Goal: Ask a question

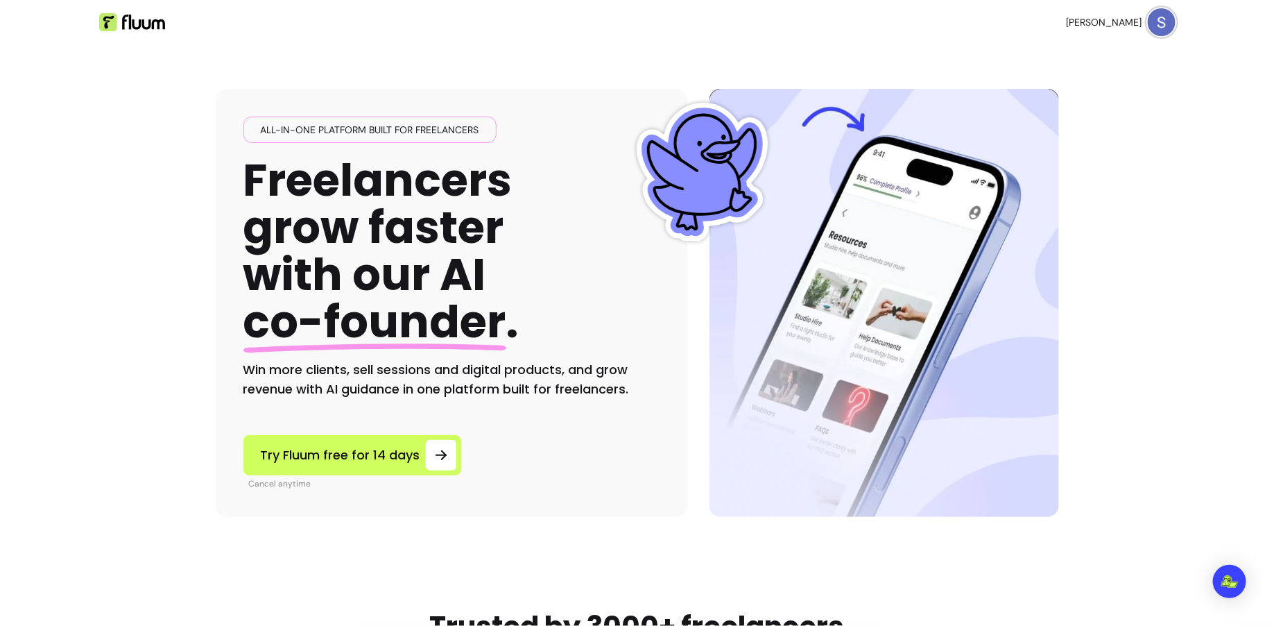
click at [1149, 25] on img at bounding box center [1162, 22] width 28 height 28
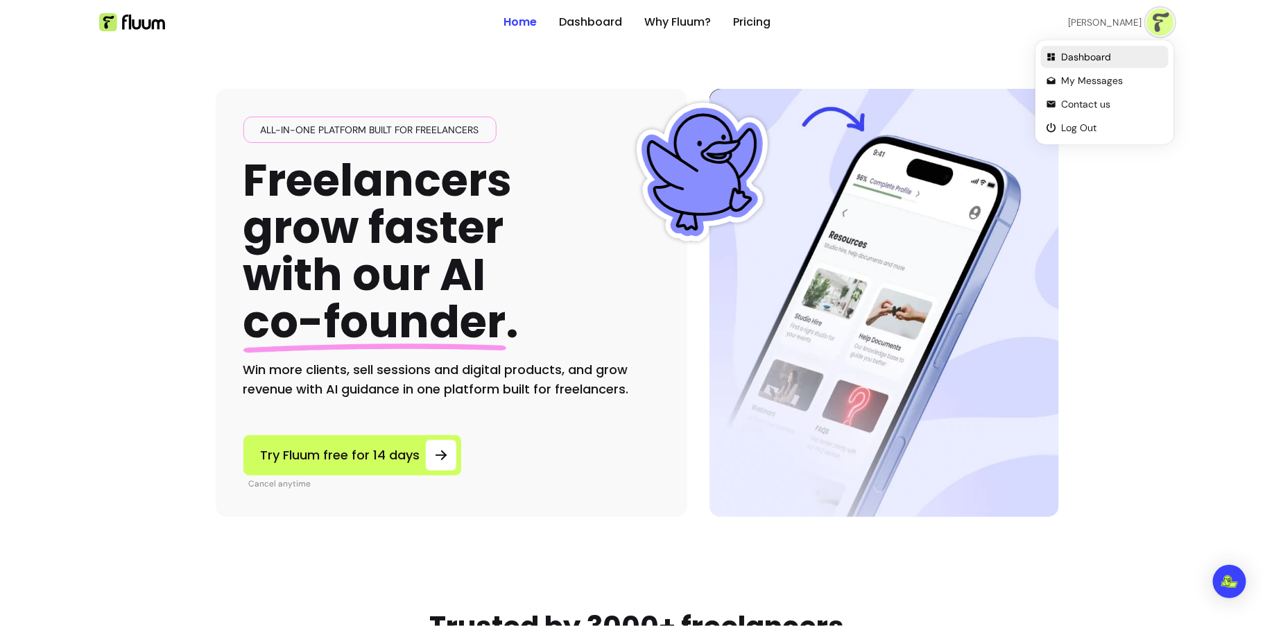
click at [1104, 50] on span "Dashboard" at bounding box center [1112, 57] width 101 height 14
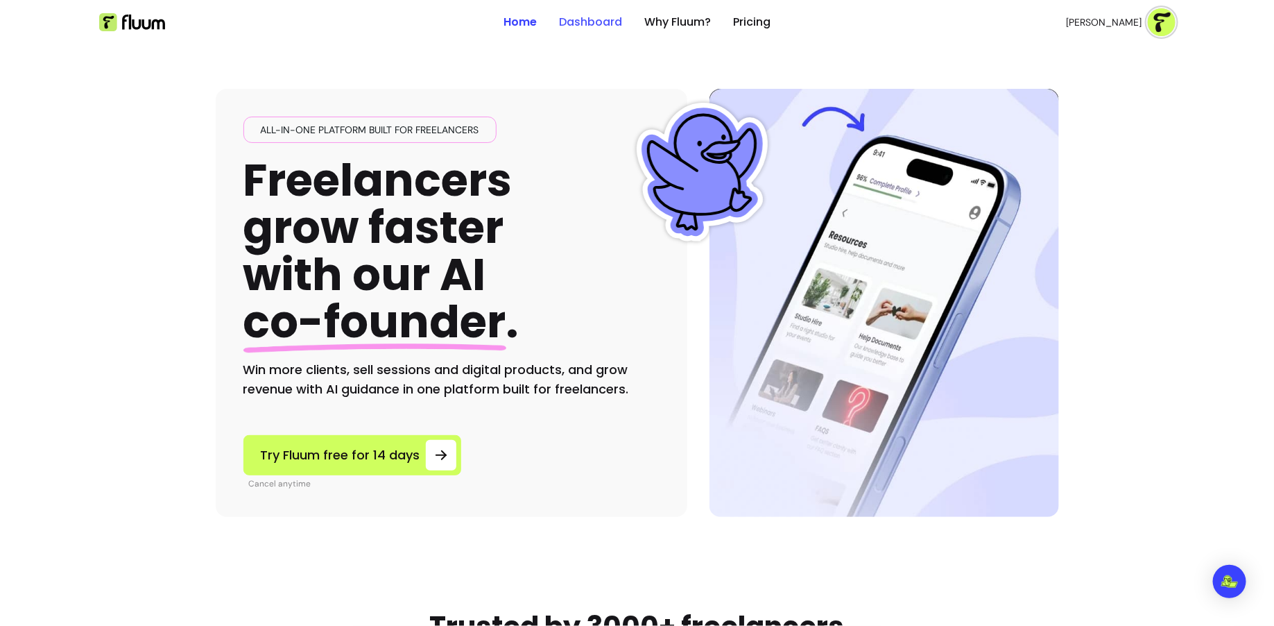
click at [589, 15] on link "Dashboard" at bounding box center [590, 22] width 63 height 17
click at [590, 22] on link "Dashboard" at bounding box center [590, 22] width 63 height 17
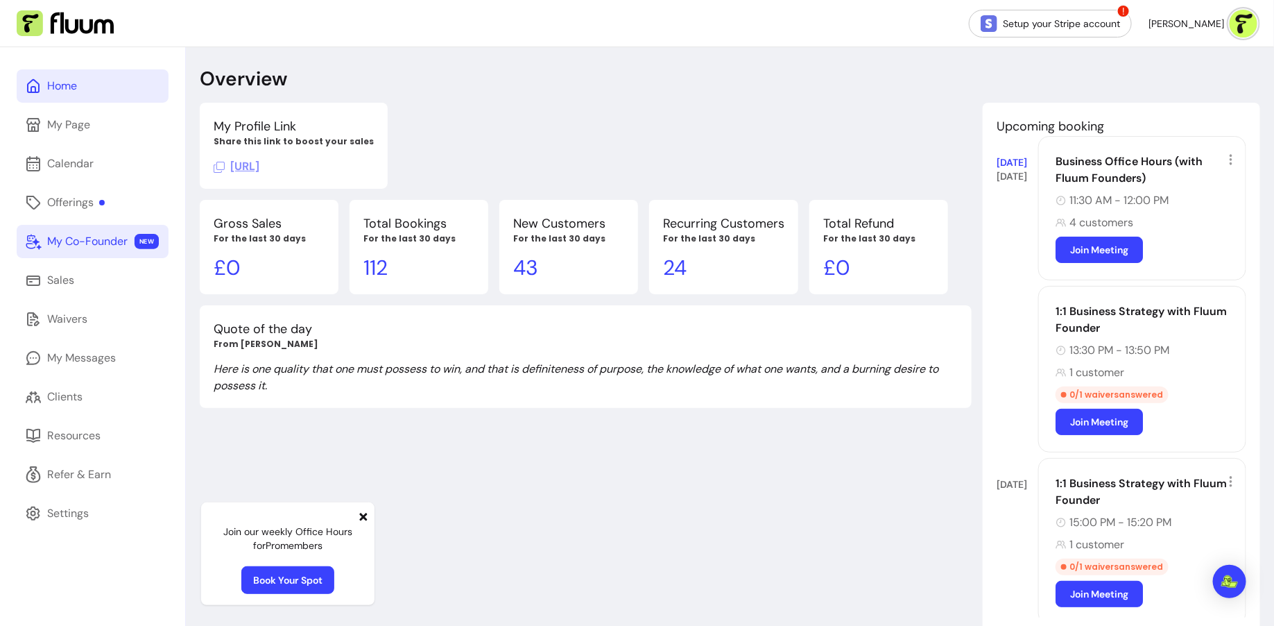
click at [94, 241] on div "My Co-Founder" at bounding box center [87, 241] width 80 height 17
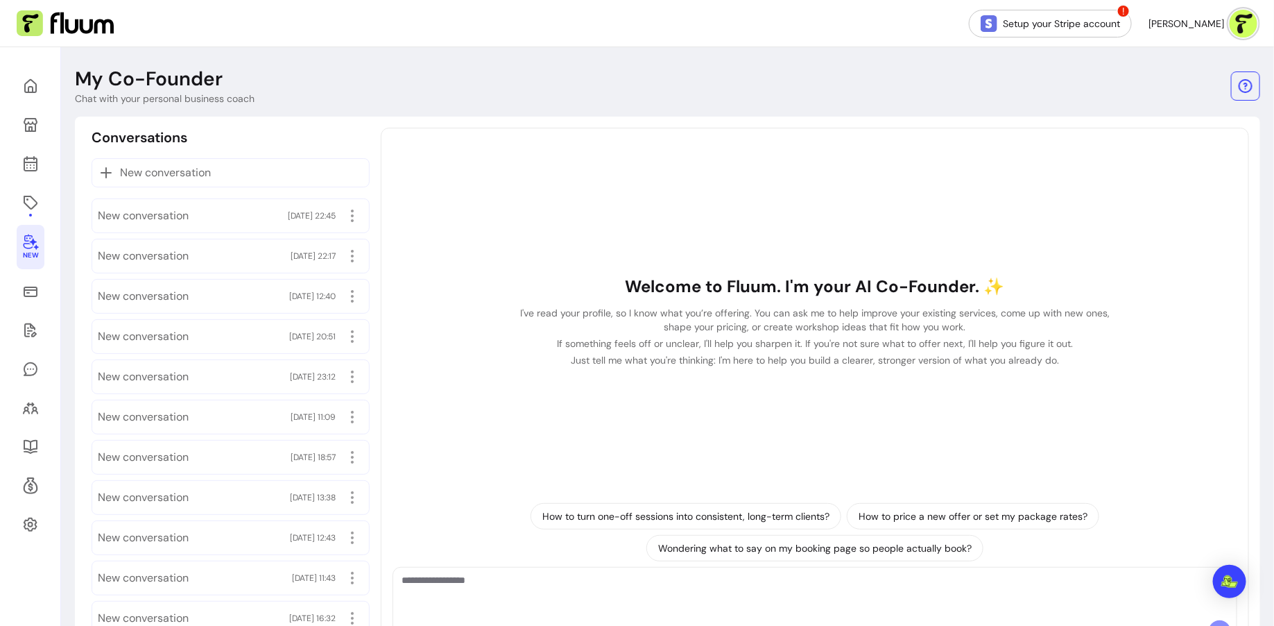
scroll to position [65, 0]
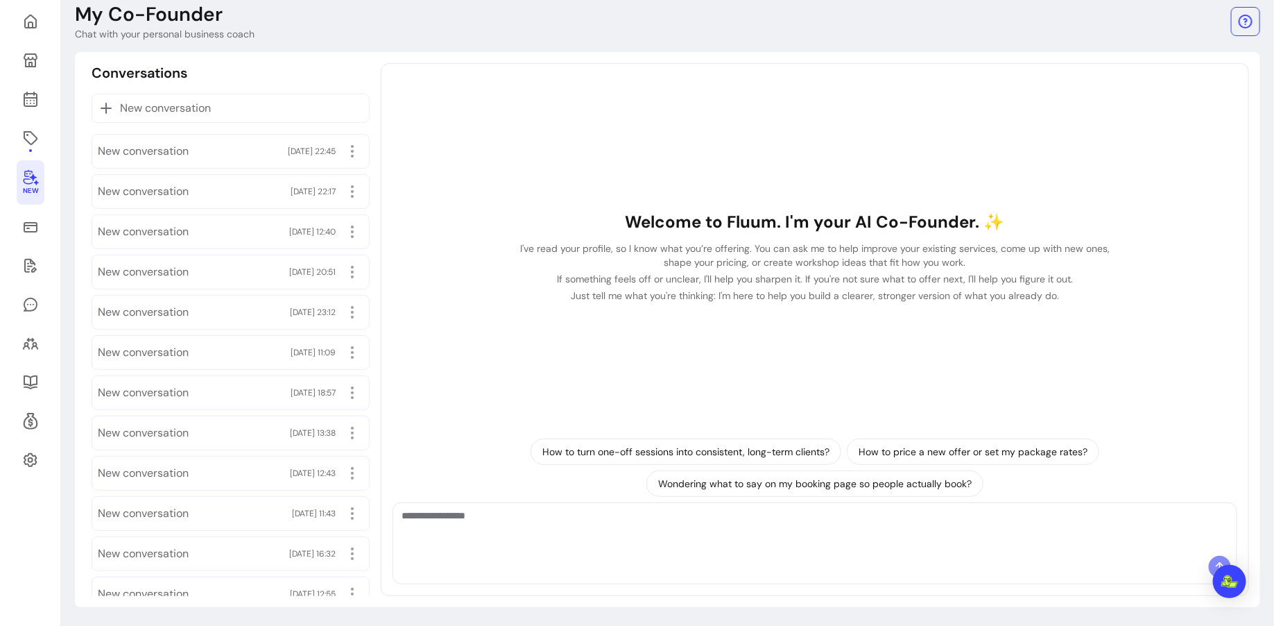
click at [524, 523] on textarea "Ask me anything..." at bounding box center [815, 530] width 827 height 42
paste textarea "**********"
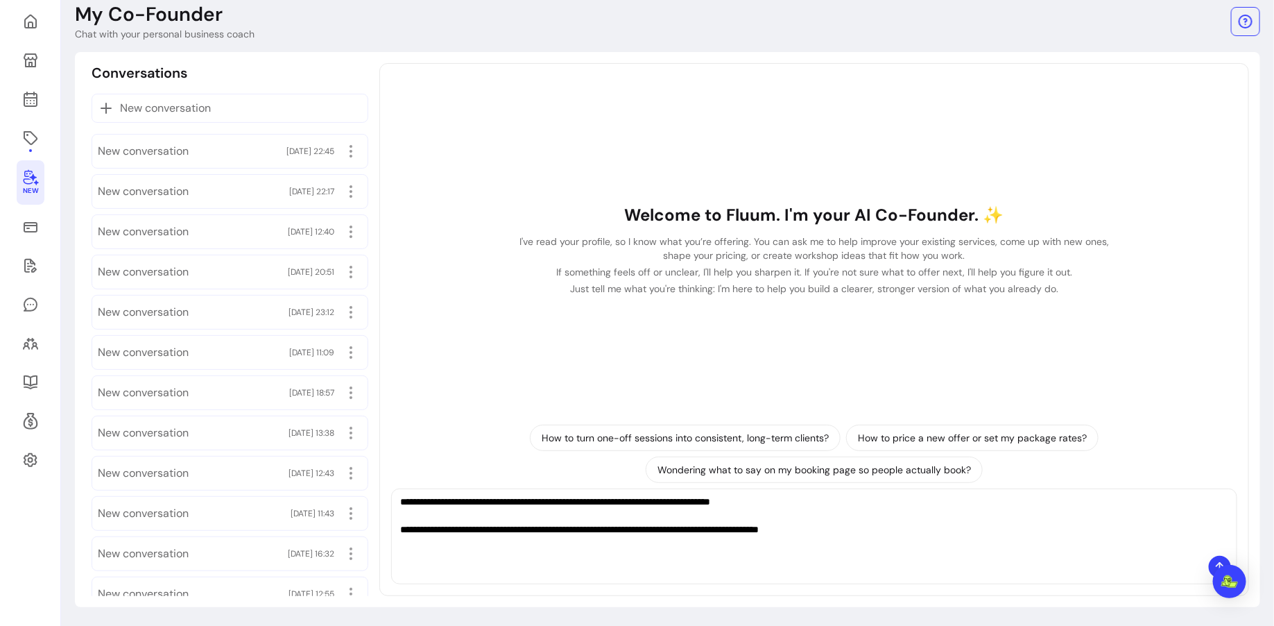
scroll to position [0, 0]
type textarea "**********"
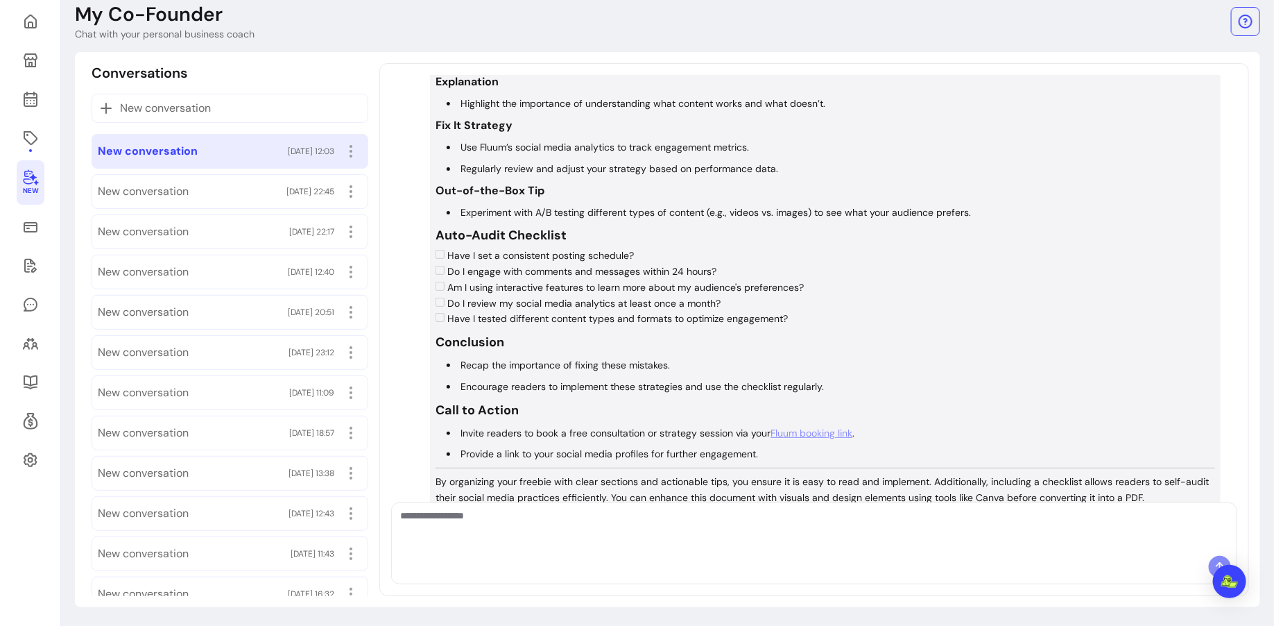
scroll to position [740, 0]
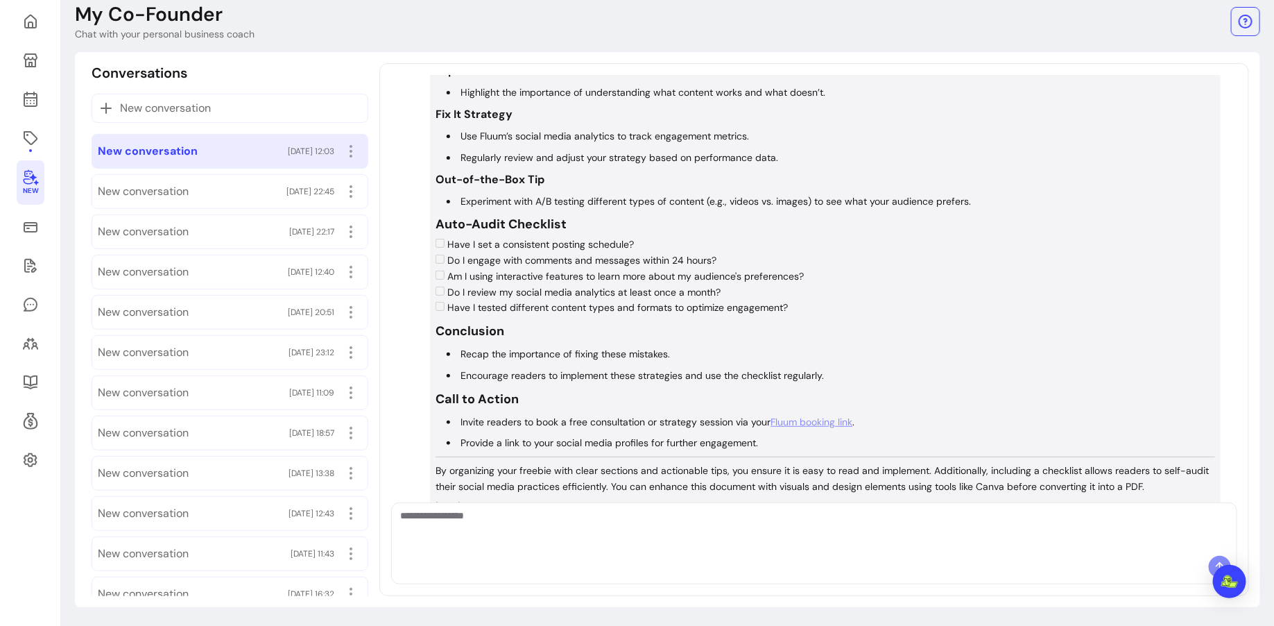
click at [715, 522] on textarea "Ask me anything..." at bounding box center [814, 530] width 828 height 42
type textarea "**********"
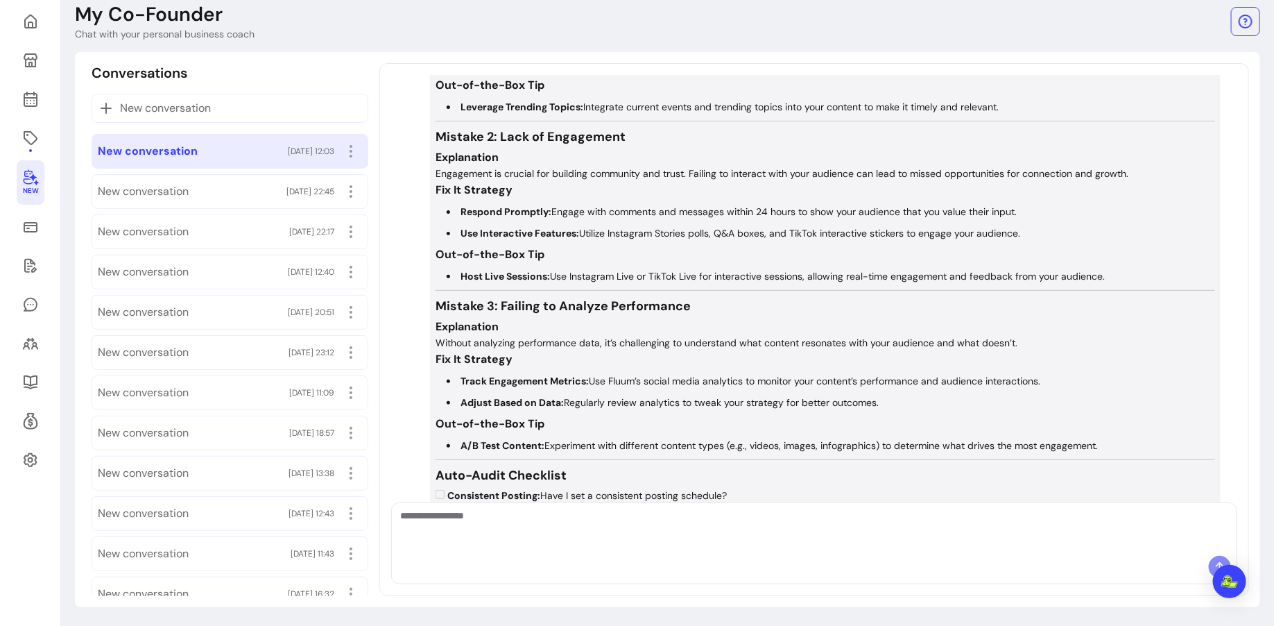
scroll to position [1828, 0]
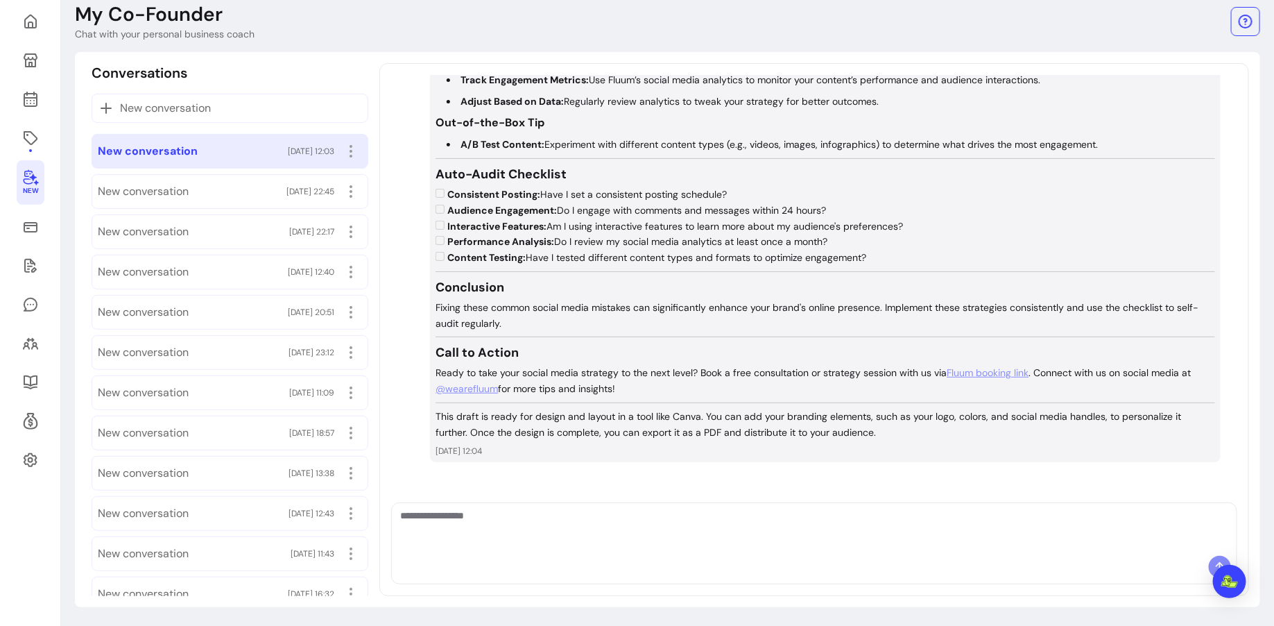
click at [654, 540] on textarea "Ask me anything..." at bounding box center [814, 530] width 828 height 42
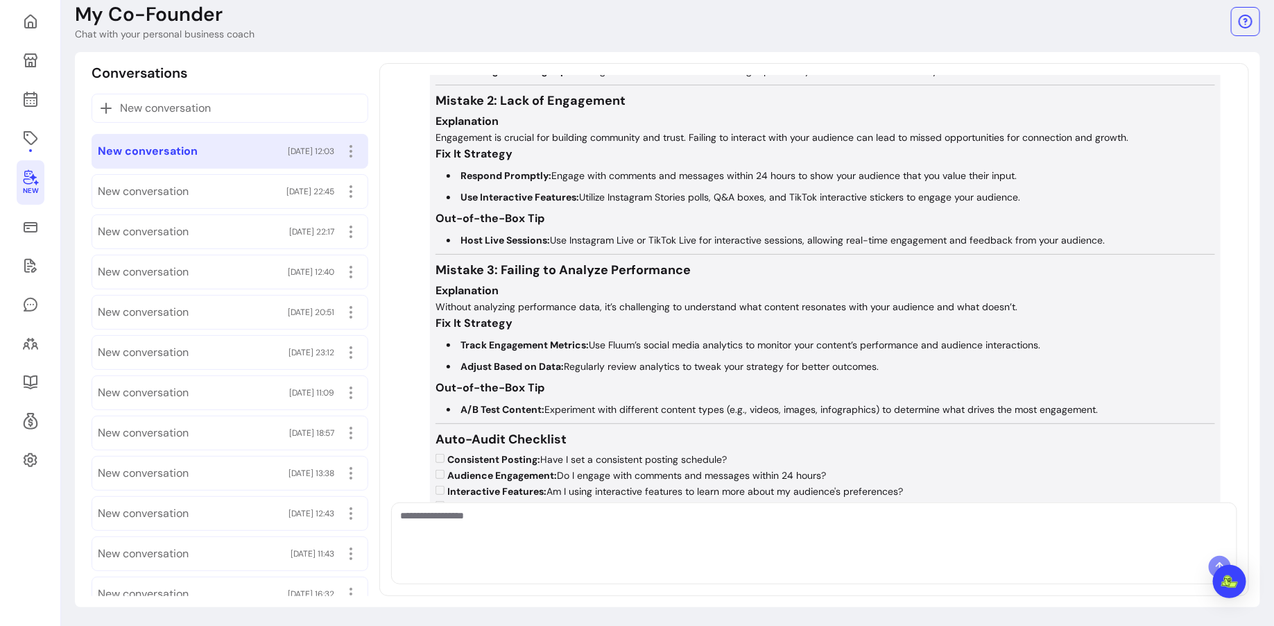
scroll to position [1553, 0]
